Goal: Information Seeking & Learning: Find specific fact

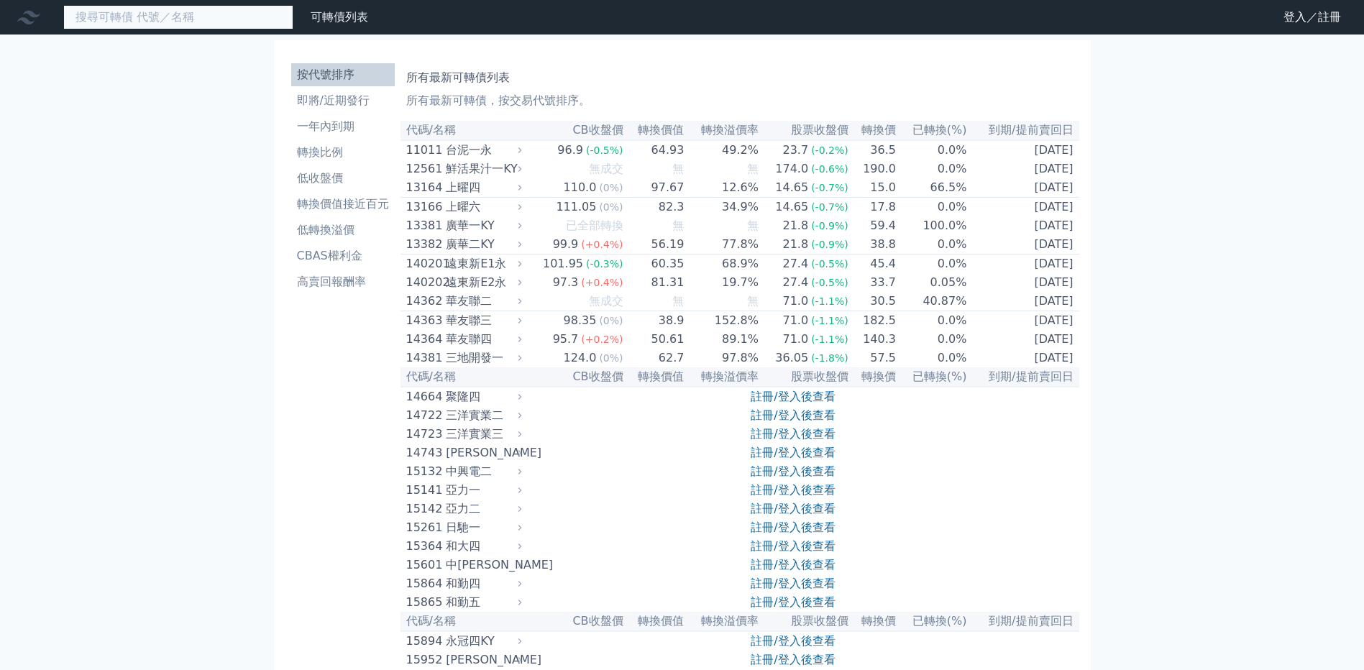
click at [259, 27] on input at bounding box center [178, 17] width 230 height 24
type input "31311"
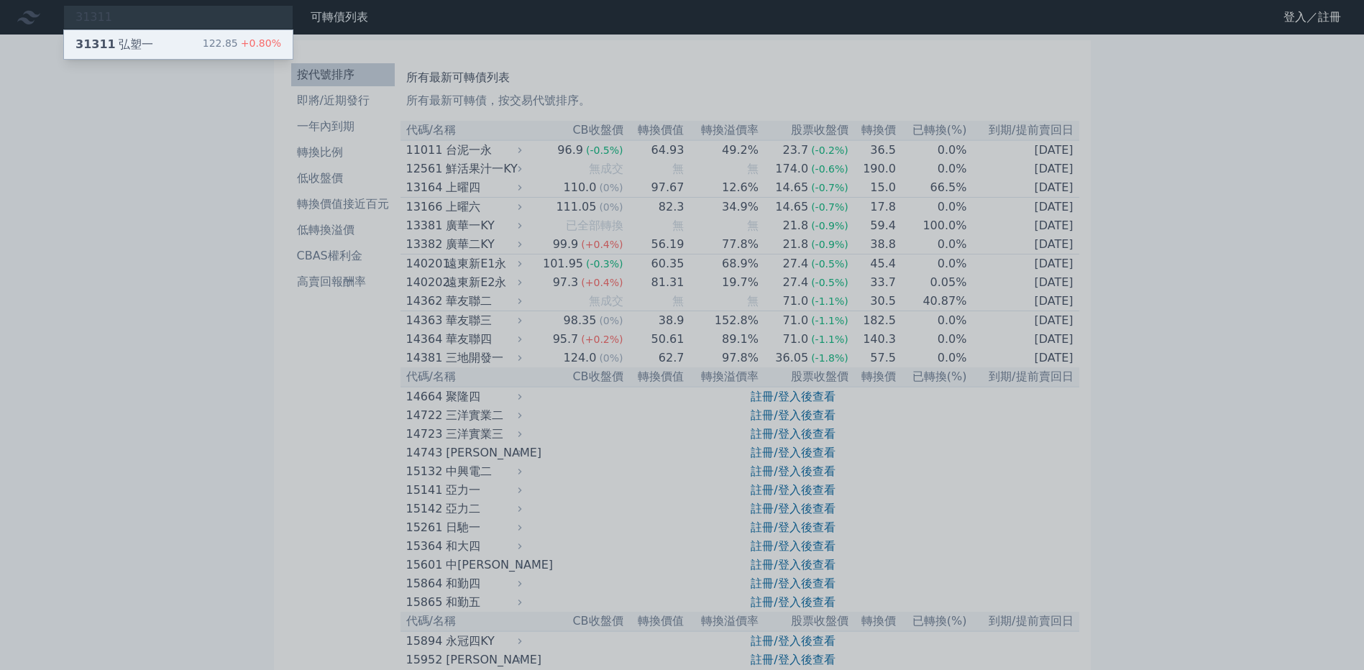
click at [203, 57] on div "31311 弘塑一 122.85 +0.80%" at bounding box center [178, 44] width 229 height 29
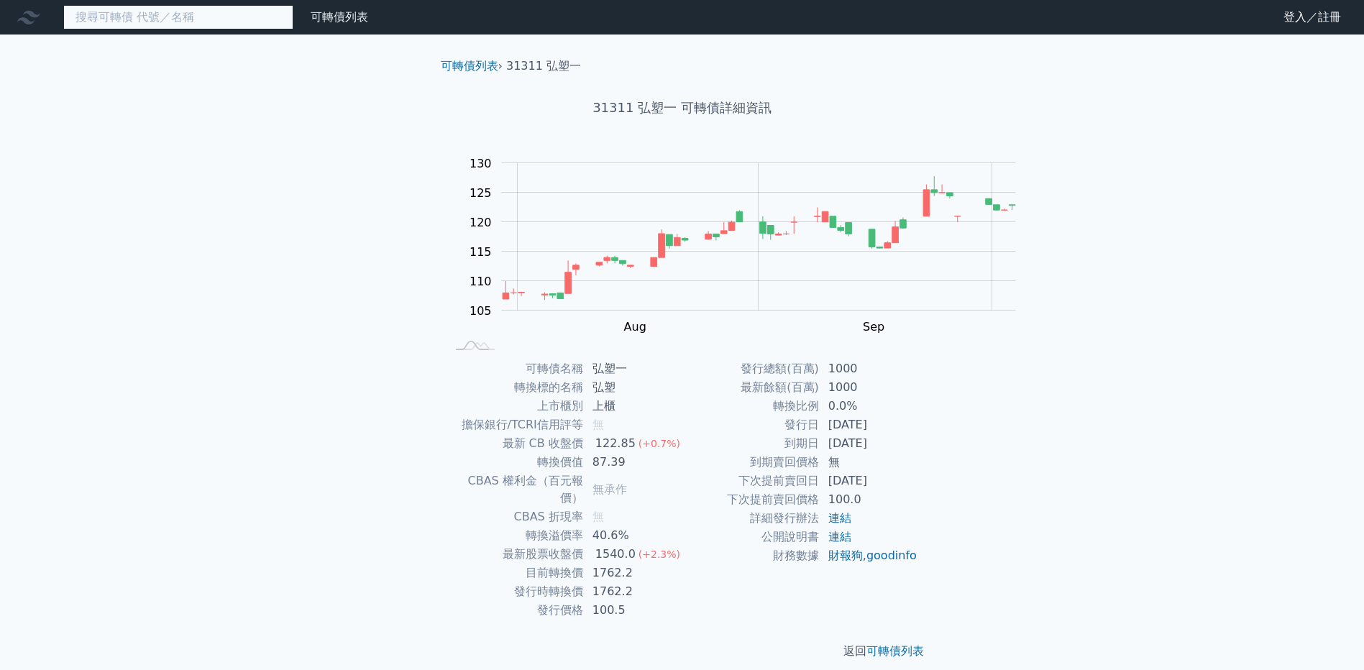
click at [249, 9] on input at bounding box center [178, 17] width 230 height 24
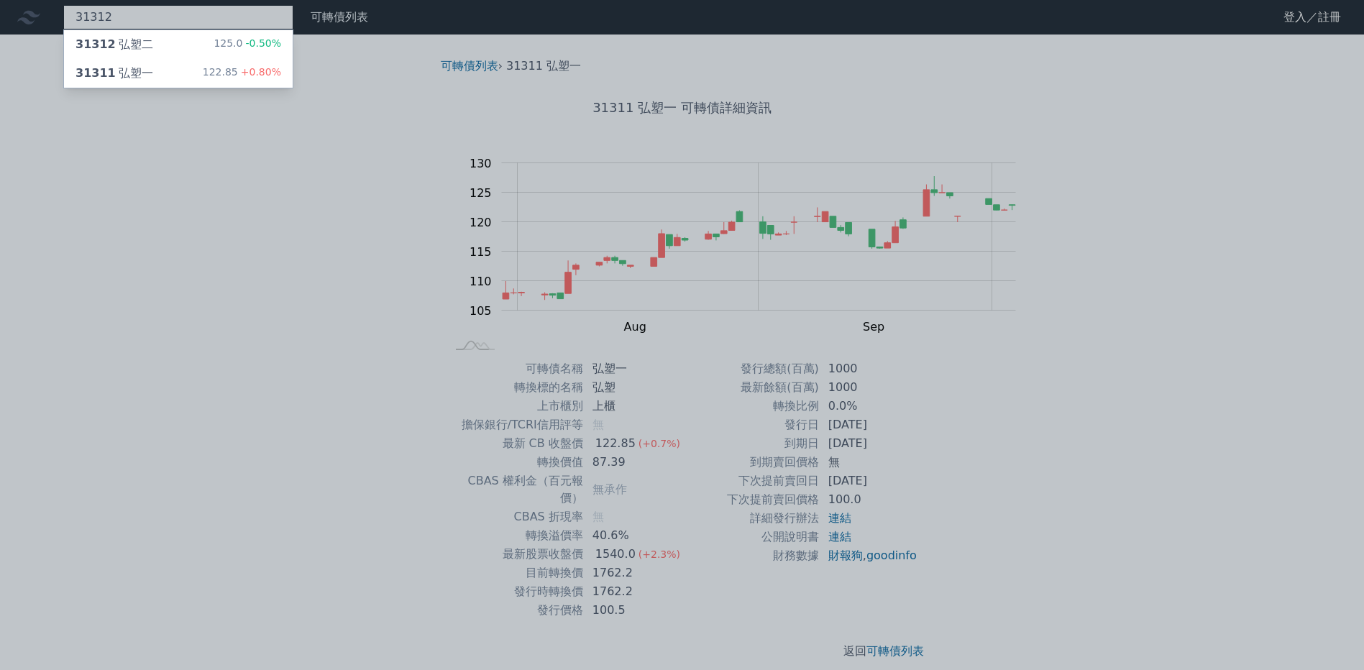
type input "31312"
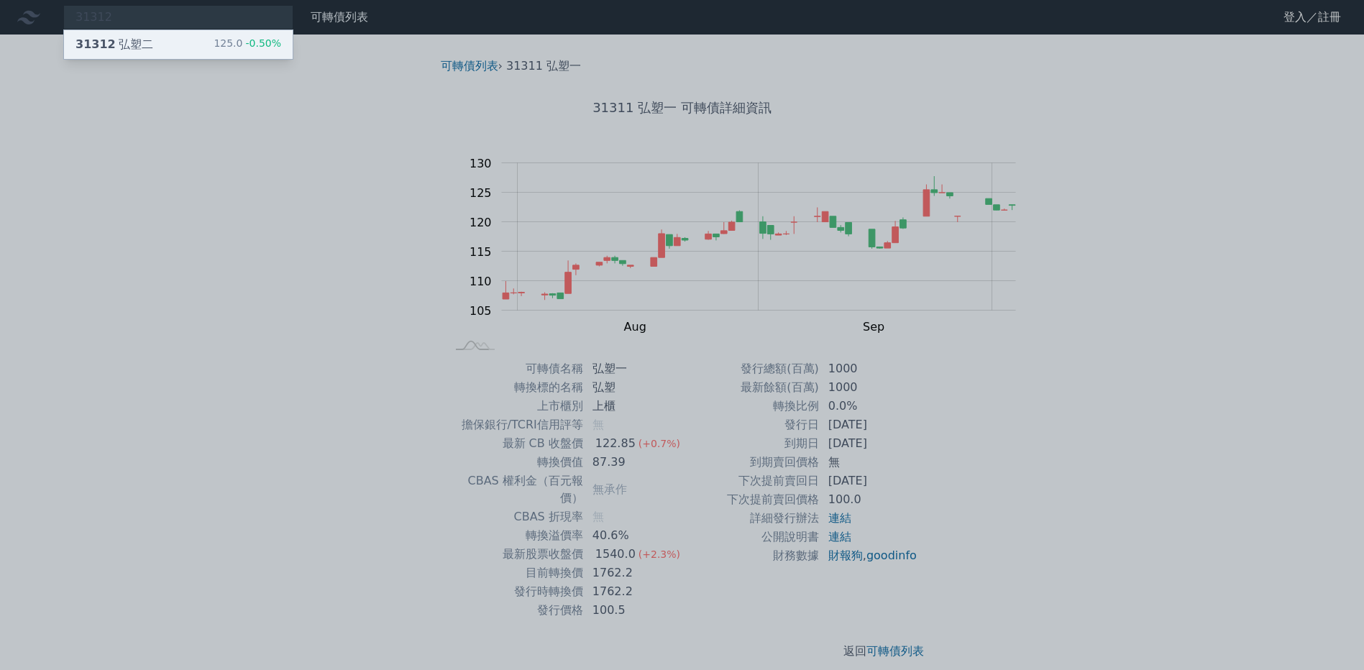
click at [234, 45] on div "31312 弘塑二 125.0 -0.50%" at bounding box center [178, 44] width 229 height 29
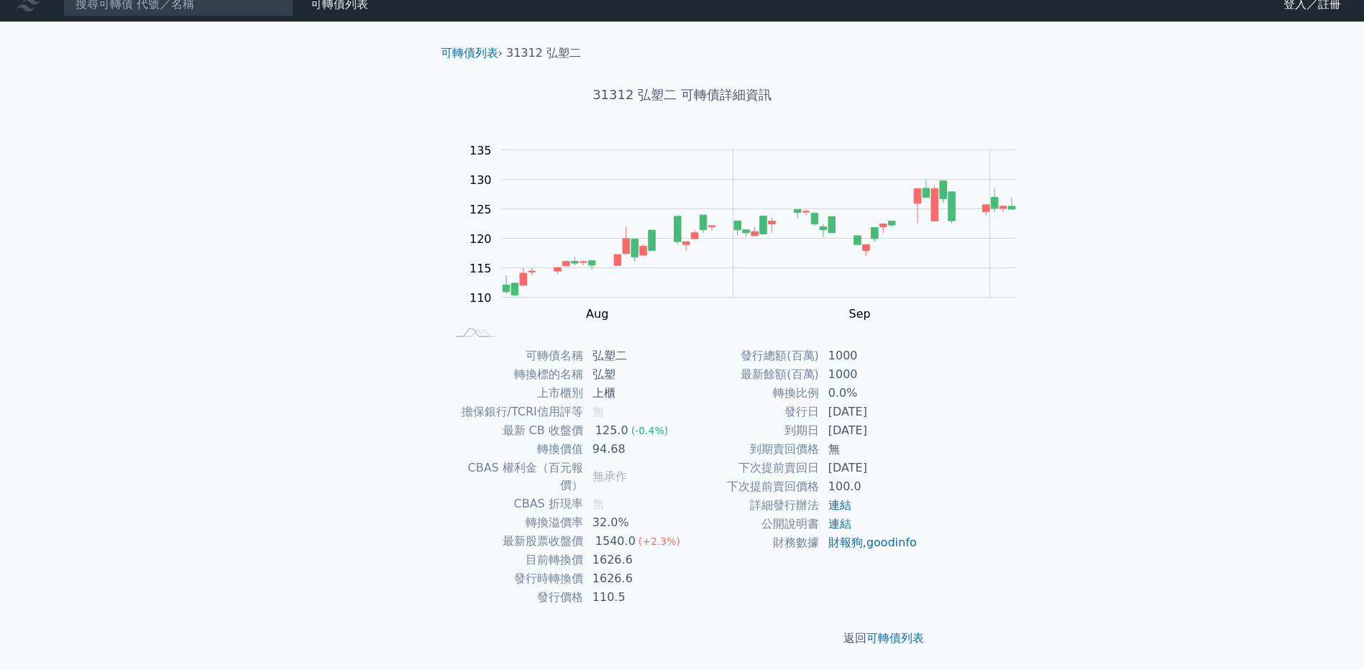
scroll to position [112, 0]
